Goal: Check status: Check status

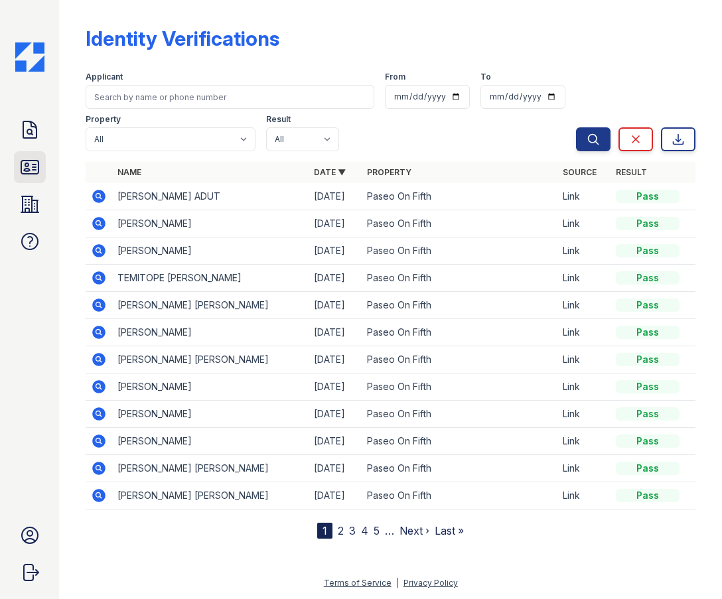
click at [34, 158] on icon at bounding box center [29, 167] width 21 height 21
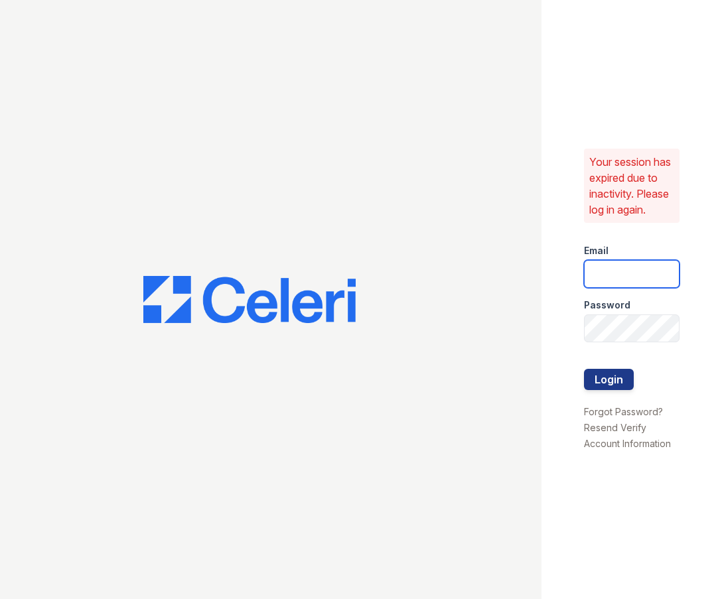
type input "leasing@paseoparkslope.com"
click at [615, 375] on button "Login" at bounding box center [609, 379] width 50 height 21
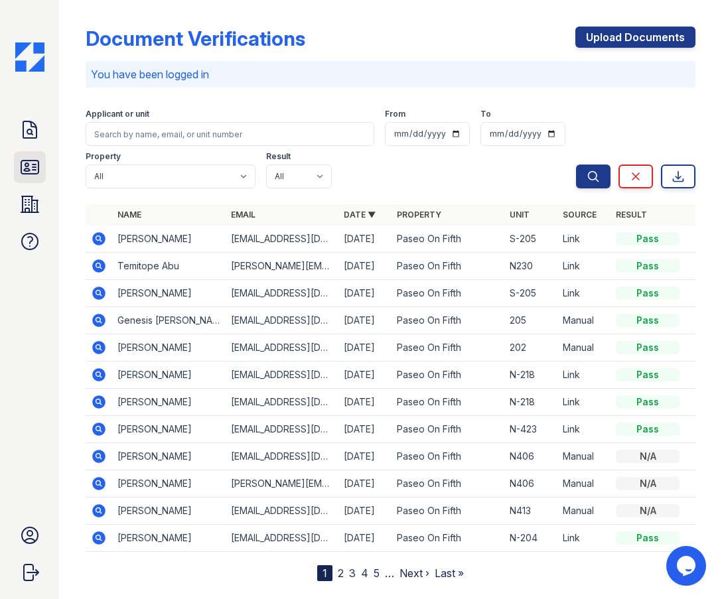
click at [33, 171] on icon at bounding box center [29, 167] width 21 height 21
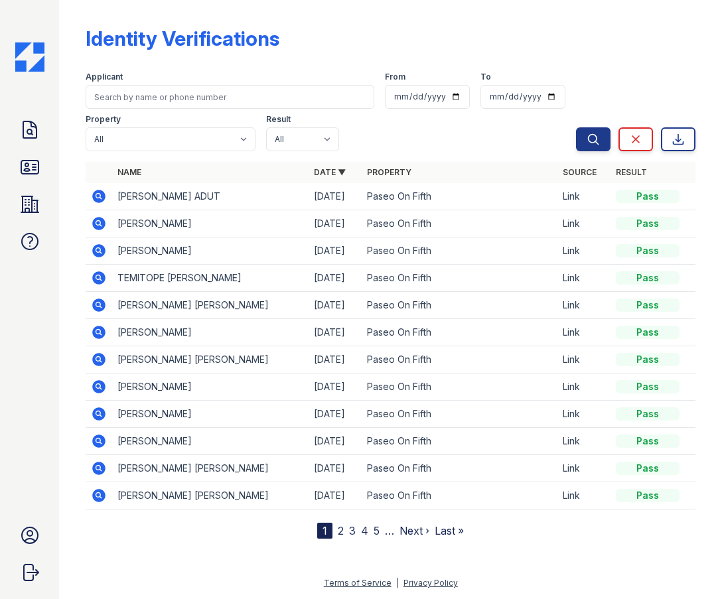
click at [98, 198] on icon at bounding box center [99, 196] width 13 height 13
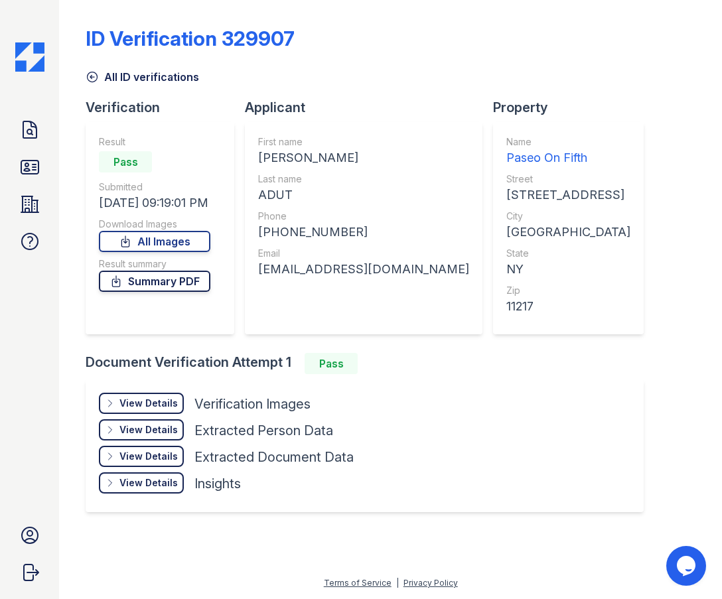
click at [163, 284] on link "Summary PDF" at bounding box center [154, 281] width 111 height 21
drag, startPoint x: 175, startPoint y: 240, endPoint x: 314, endPoint y: 201, distance: 144.7
click at [175, 240] on link "All Images" at bounding box center [154, 241] width 111 height 21
click at [687, 52] on div "ID Verification 329907" at bounding box center [390, 44] width 609 height 34
drag, startPoint x: 23, startPoint y: 170, endPoint x: 49, endPoint y: 184, distance: 29.4
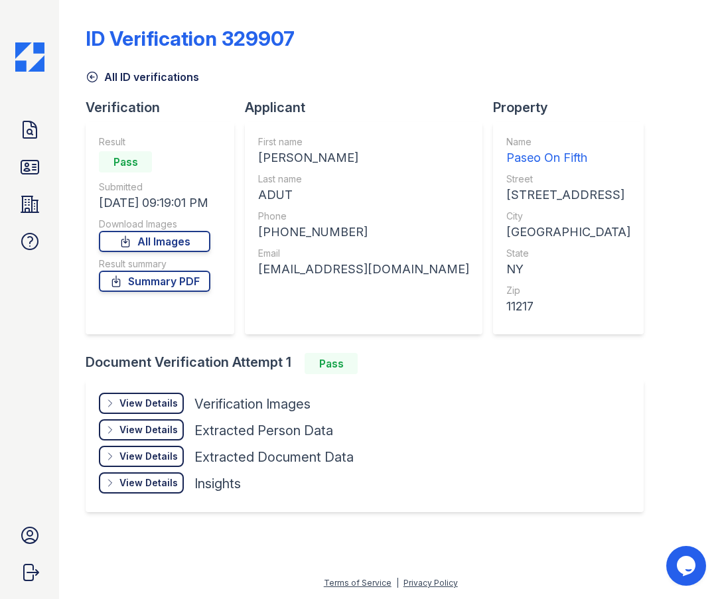
click at [23, 170] on icon at bounding box center [29, 167] width 21 height 21
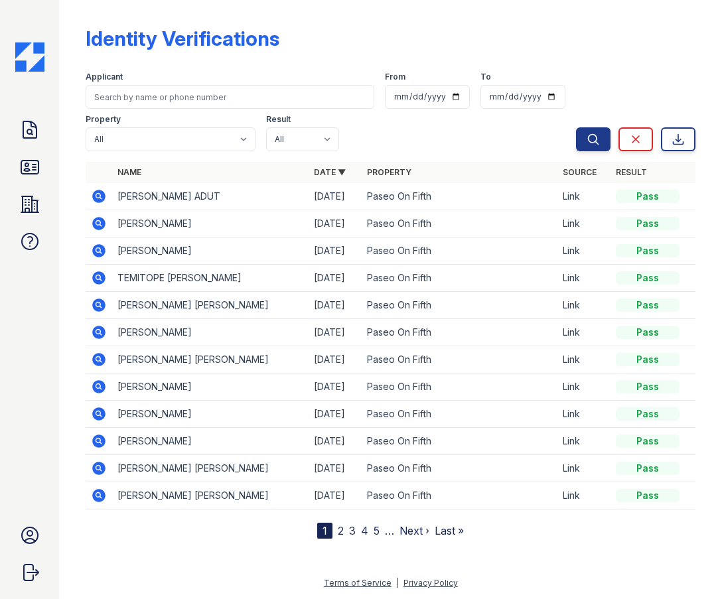
click at [97, 222] on icon at bounding box center [98, 222] width 3 height 3
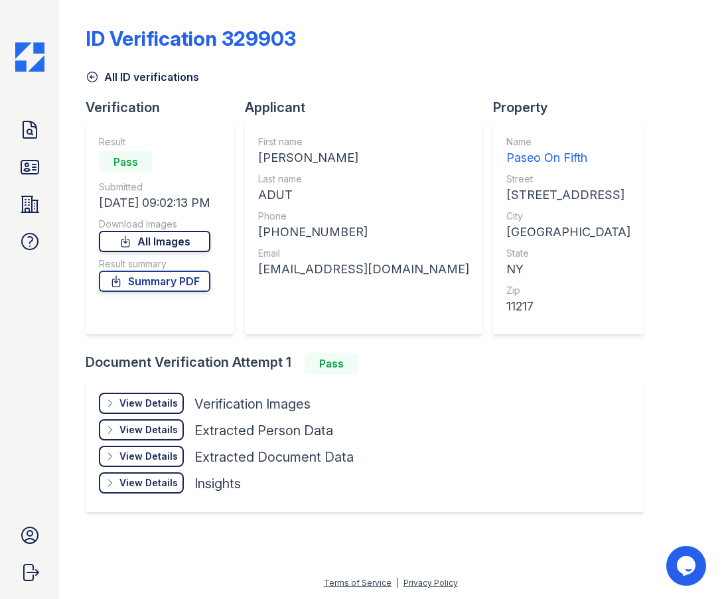
click at [199, 240] on link "All Images" at bounding box center [154, 241] width 111 height 21
drag, startPoint x: 166, startPoint y: 283, endPoint x: 209, endPoint y: 277, distance: 43.0
click at [166, 283] on link "Summary PDF" at bounding box center [154, 281] width 111 height 21
drag, startPoint x: 34, startPoint y: 129, endPoint x: 42, endPoint y: 129, distance: 8.0
click at [34, 129] on icon at bounding box center [29, 129] width 21 height 21
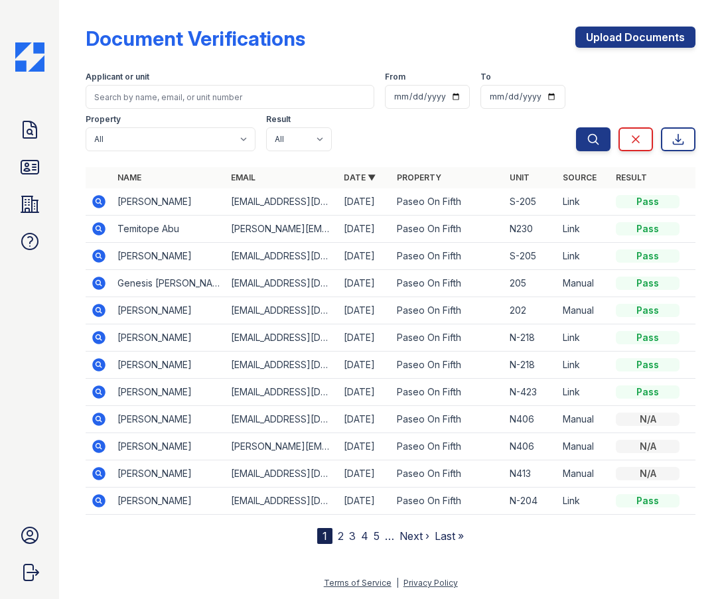
click at [99, 259] on icon at bounding box center [99, 255] width 13 height 13
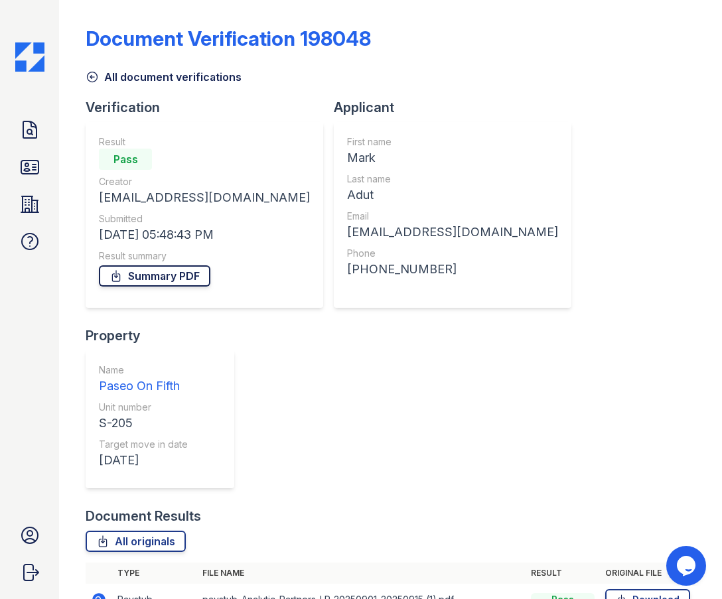
click at [176, 281] on link "Summary PDF" at bounding box center [154, 275] width 111 height 21
click at [144, 531] on link "All originals" at bounding box center [136, 541] width 100 height 21
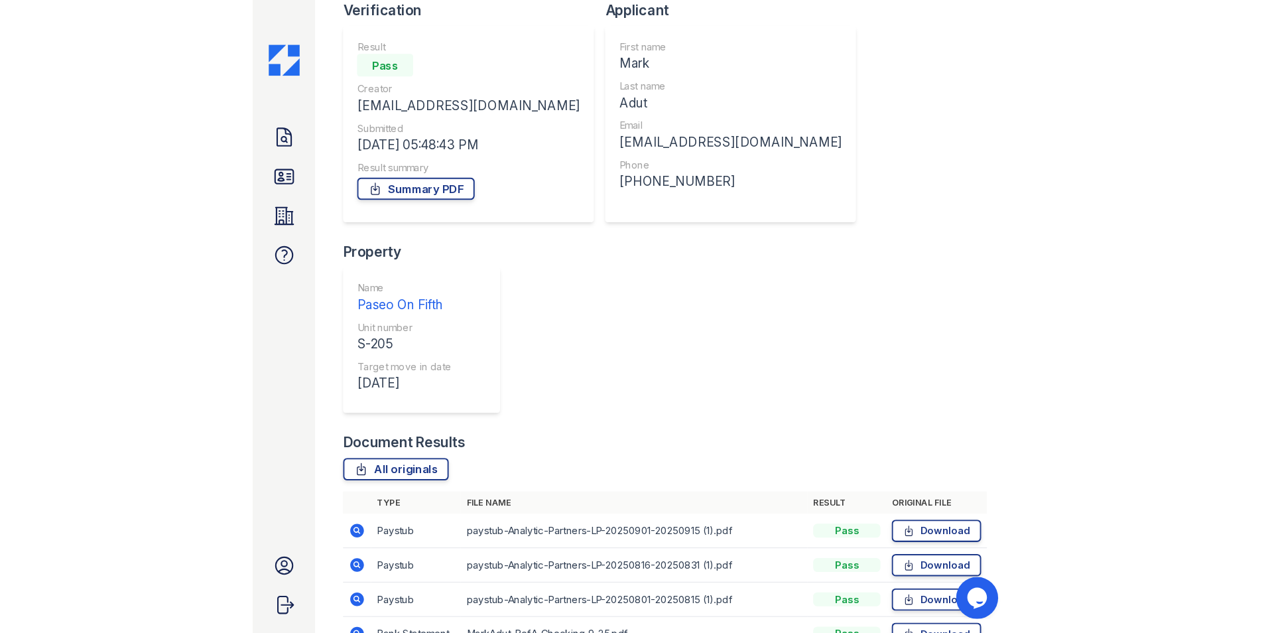
scroll to position [109, 0]
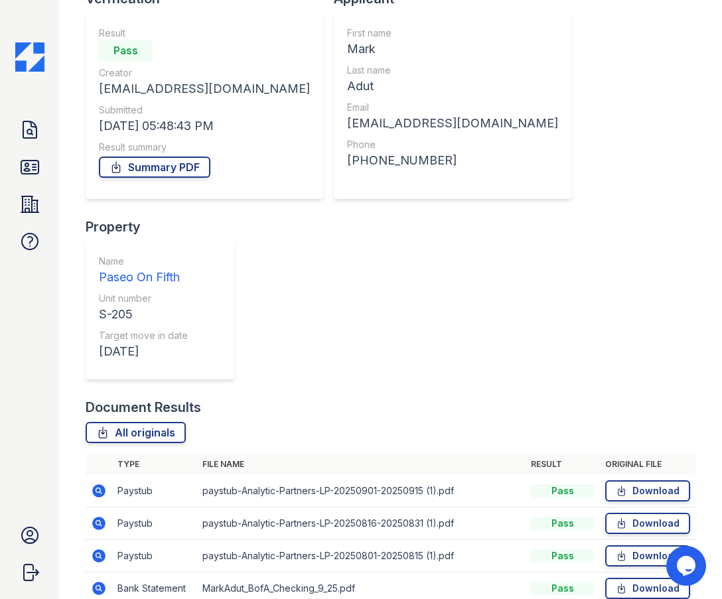
click at [316, 398] on div "Document Results" at bounding box center [390, 407] width 609 height 19
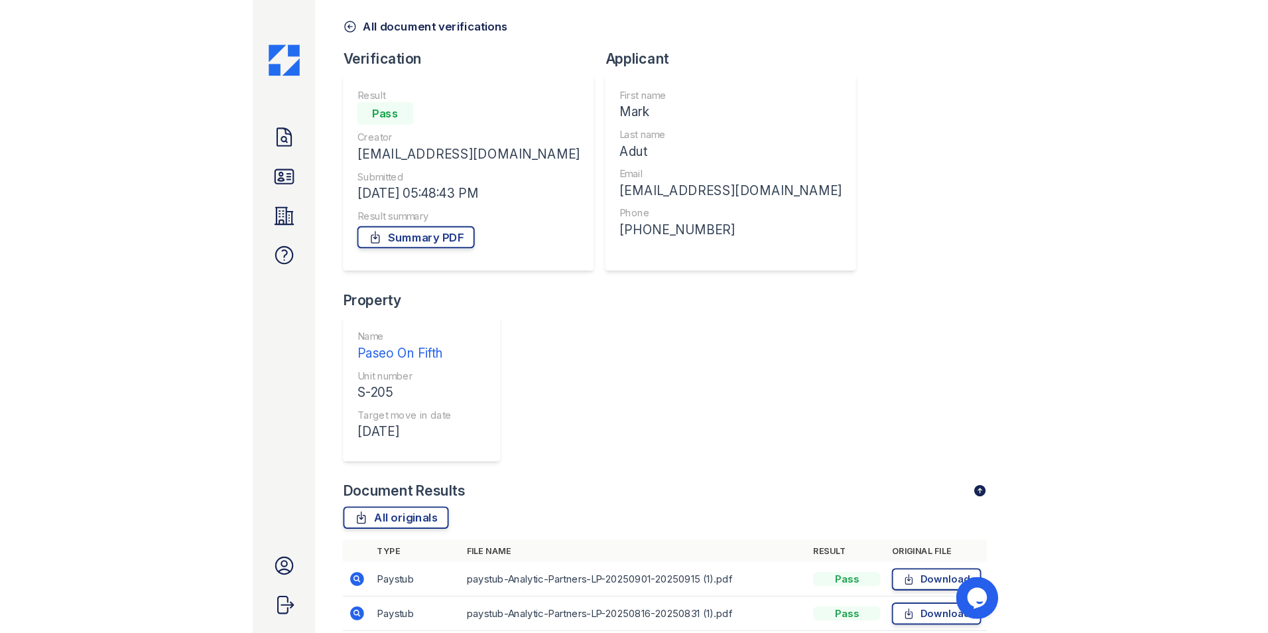
scroll to position [0, 0]
